Goal: Information Seeking & Learning: Learn about a topic

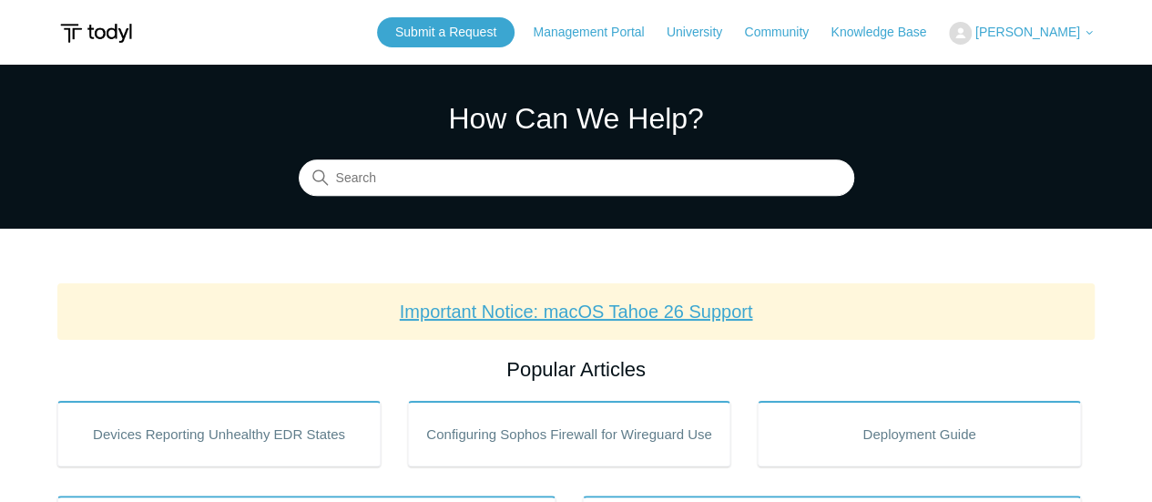
click at [629, 313] on link "Important Notice: macOS Tahoe 26 Support" at bounding box center [576, 311] width 353 height 20
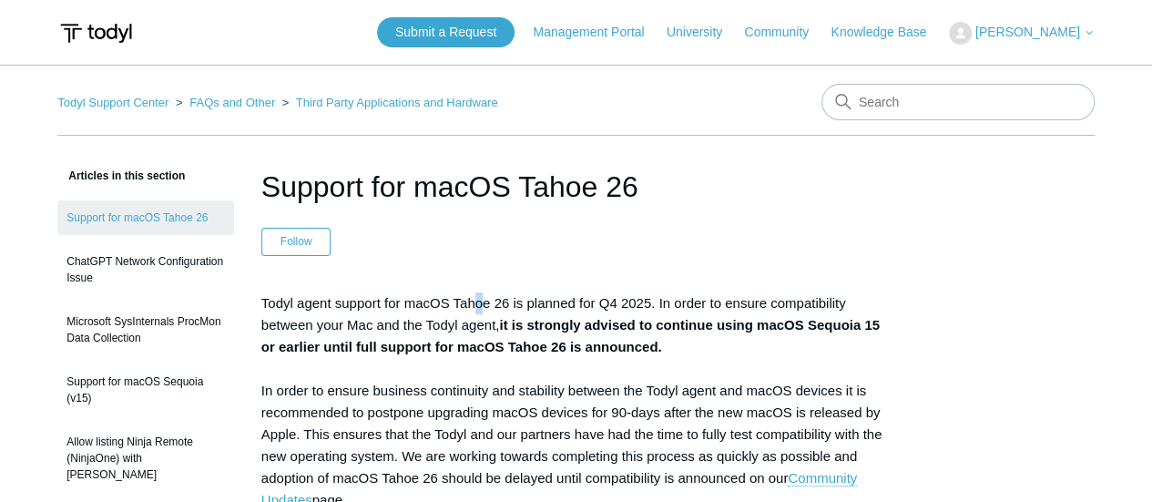
drag, startPoint x: 474, startPoint y: 300, endPoint x: 519, endPoint y: 308, distance: 46.3
click at [519, 308] on p "Todyl agent support for macOS Tahoe 26 is planned for Q4 2025. In order to ensu…" at bounding box center [575, 510] width 629 height 437
drag, startPoint x: 504, startPoint y: 323, endPoint x: 559, endPoint y: 328, distance: 55.7
click at [559, 328] on strong "it is strongly advised to continue using macOS Sequoia 15 or earlier until full…" at bounding box center [570, 335] width 618 height 37
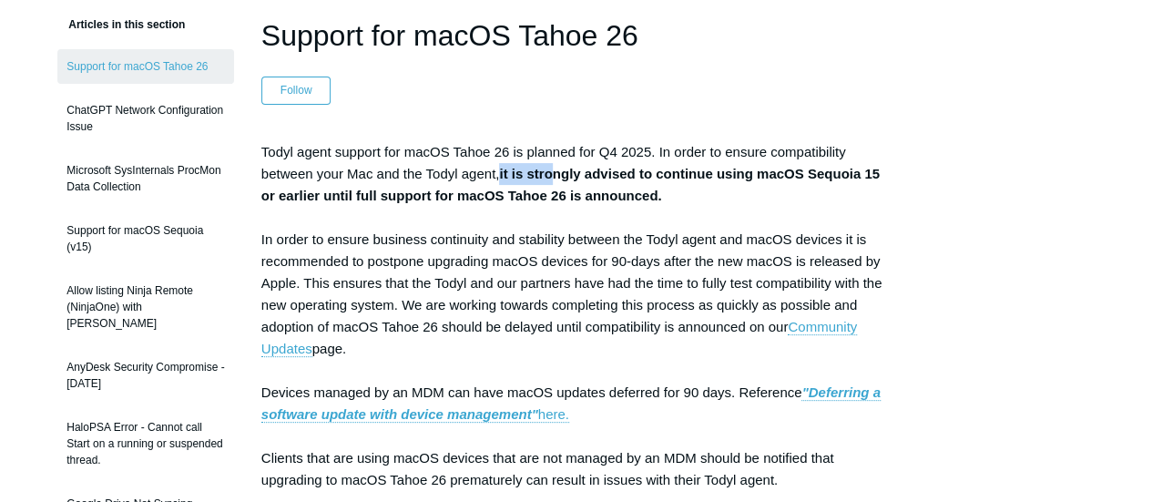
scroll to position [102, 0]
